Goal: Information Seeking & Learning: Stay updated

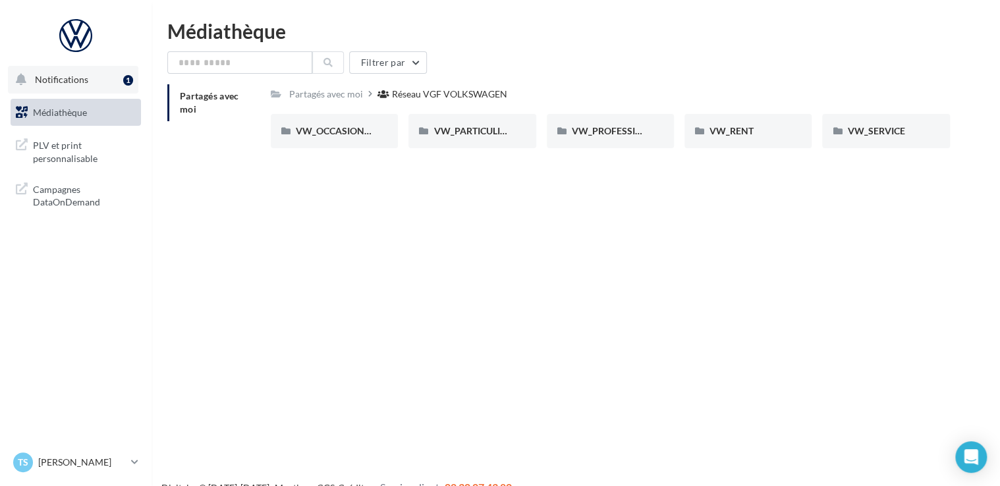
click at [61, 78] on span "Notifications" at bounding box center [61, 79] width 53 height 11
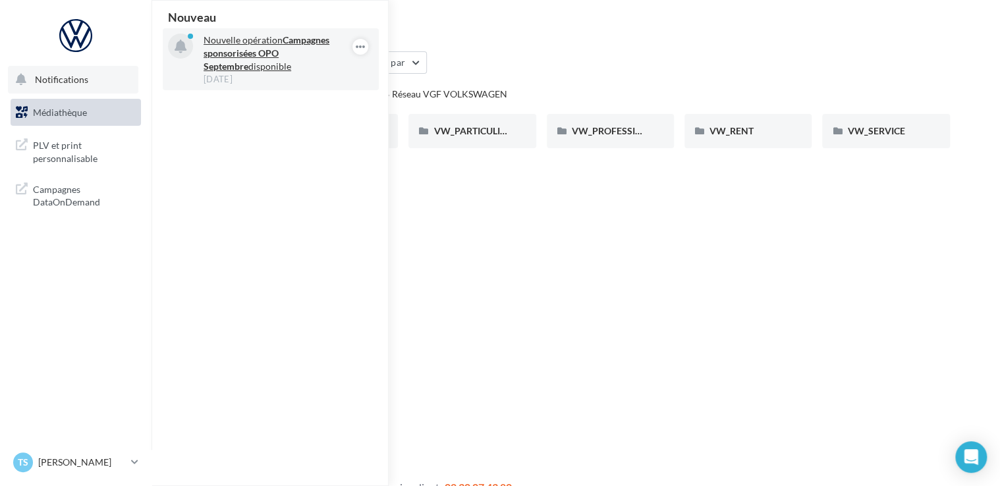
drag, startPoint x: 261, startPoint y: 56, endPoint x: 262, endPoint y: 46, distance: 9.9
click at [261, 55] on strong "Campagnes sponsorisées OPO Septembre" at bounding box center [266, 53] width 126 height 38
click at [263, 43] on p "Nouvelle opération Campagnes sponsorisées OPO Septembre disponible" at bounding box center [279, 54] width 153 height 40
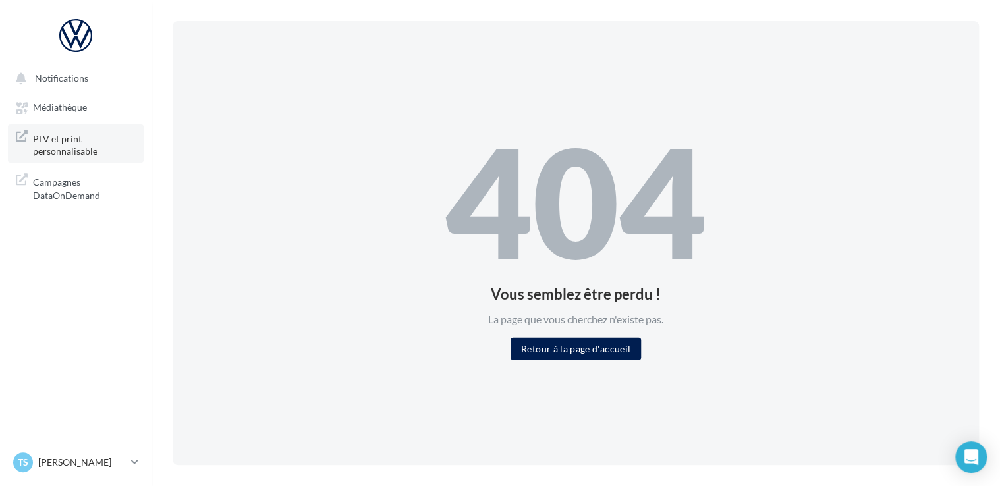
click at [53, 146] on span "PLV et print personnalisable" at bounding box center [84, 144] width 103 height 28
